Goal: Find specific page/section: Find specific page/section

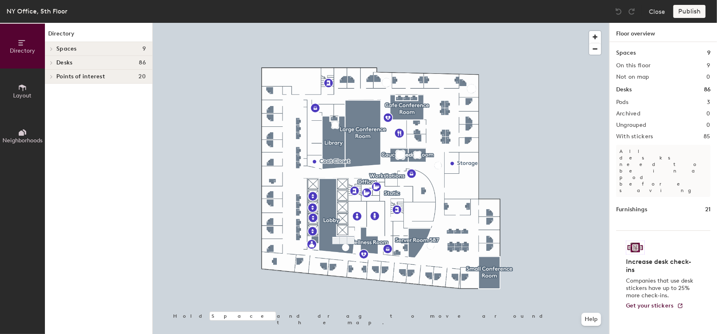
click at [104, 60] on h4 "Desks 86" at bounding box center [100, 63] width 89 height 7
click at [105, 102] on p "Static" at bounding box center [100, 104] width 89 height 11
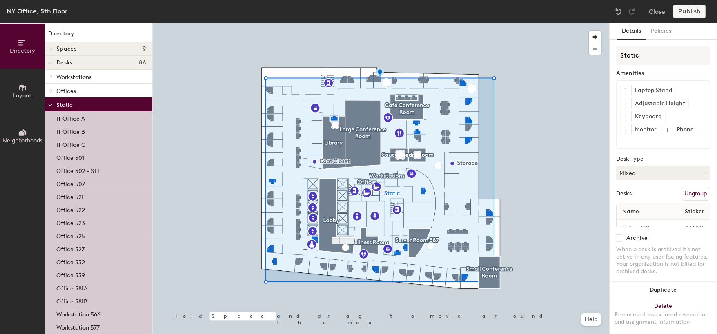
scroll to position [33, 0]
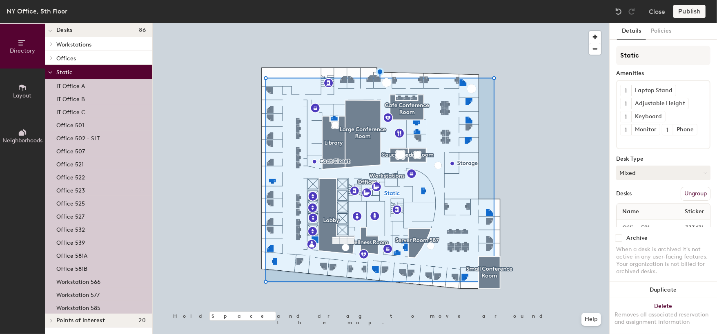
click at [111, 282] on div "Workstation 566" at bounding box center [98, 281] width 107 height 13
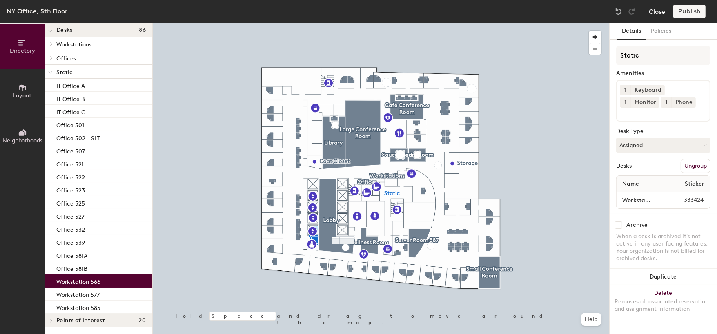
click at [650, 11] on button "Close" at bounding box center [657, 11] width 16 height 13
